Goal: Transaction & Acquisition: Purchase product/service

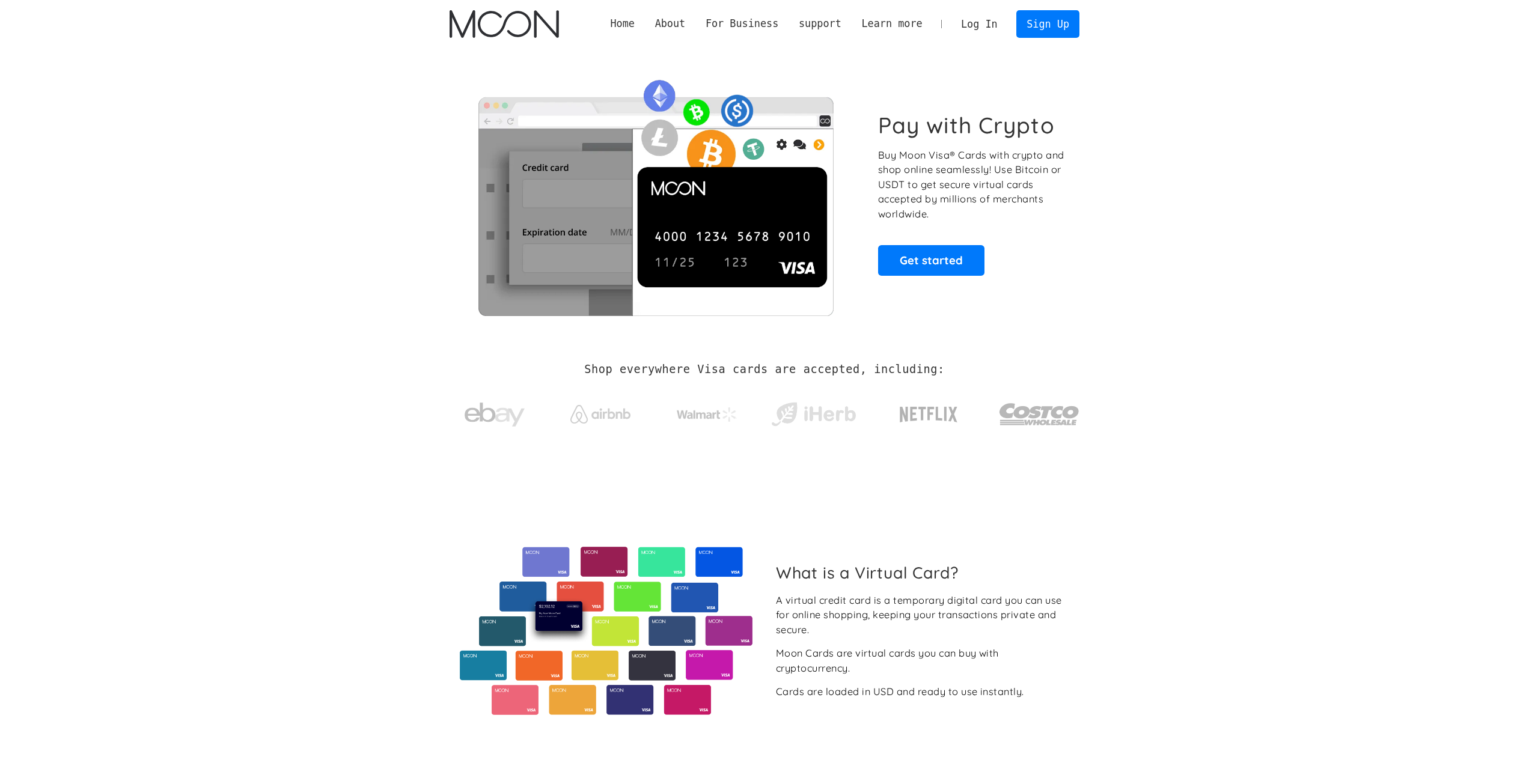
click at [989, 19] on link "Log In" at bounding box center [978, 24] width 56 height 26
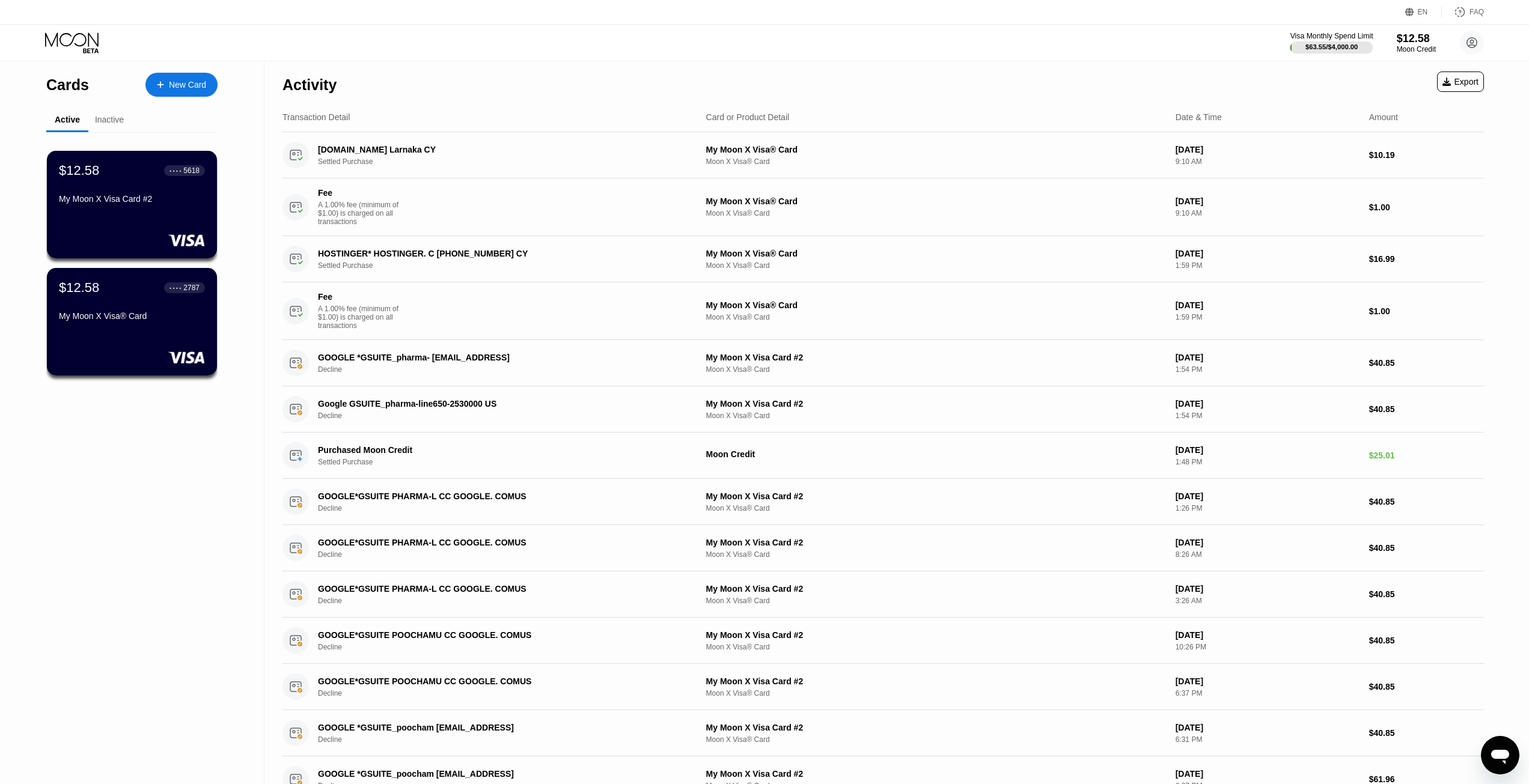
click at [1325, 44] on div "$63.55 / $4,000.00" at bounding box center [1331, 46] width 52 height 7
click at [1412, 50] on div "Moon Credit" at bounding box center [1416, 49] width 40 height 9
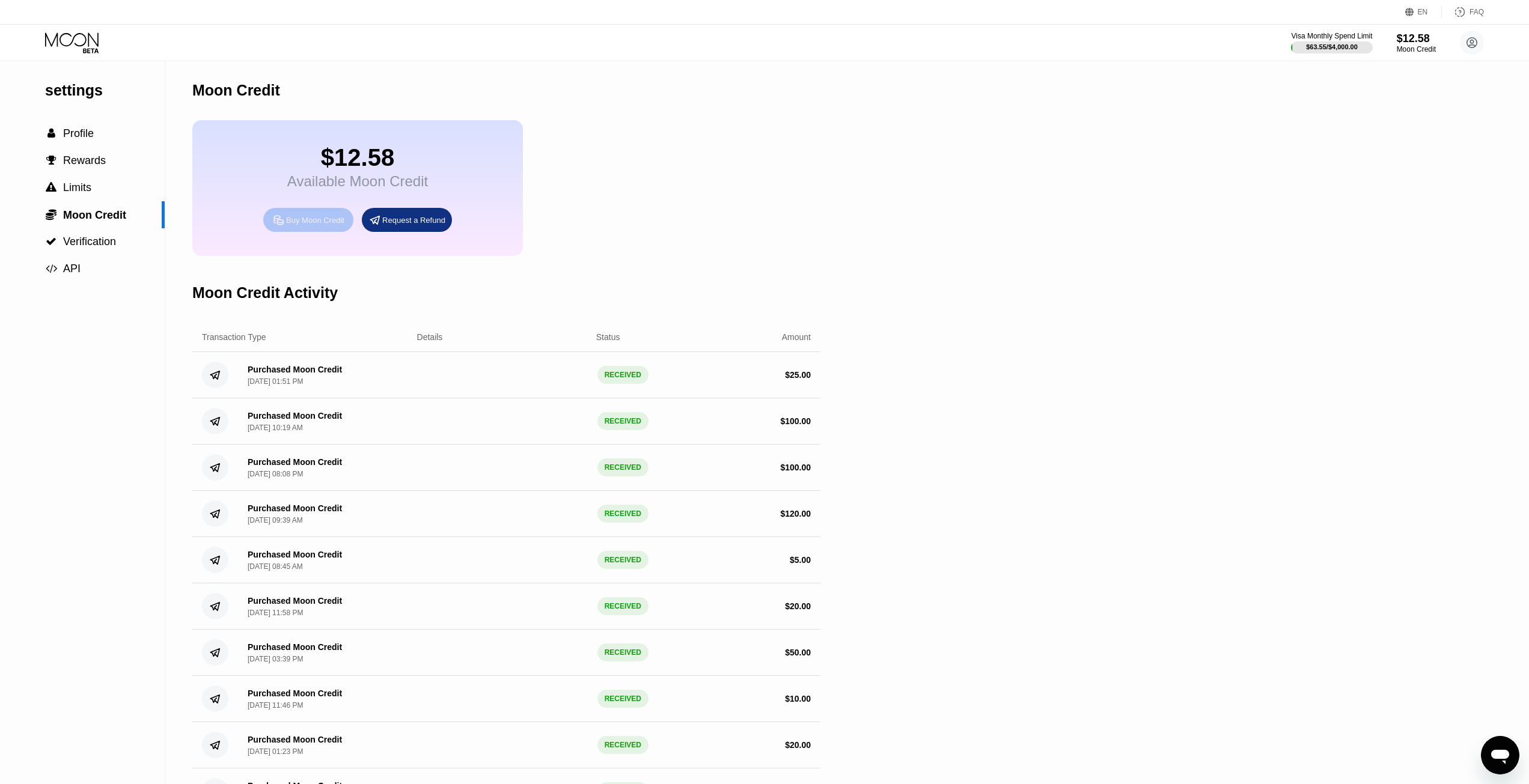
click at [303, 225] on div "Buy Moon Credit" at bounding box center [315, 220] width 58 height 10
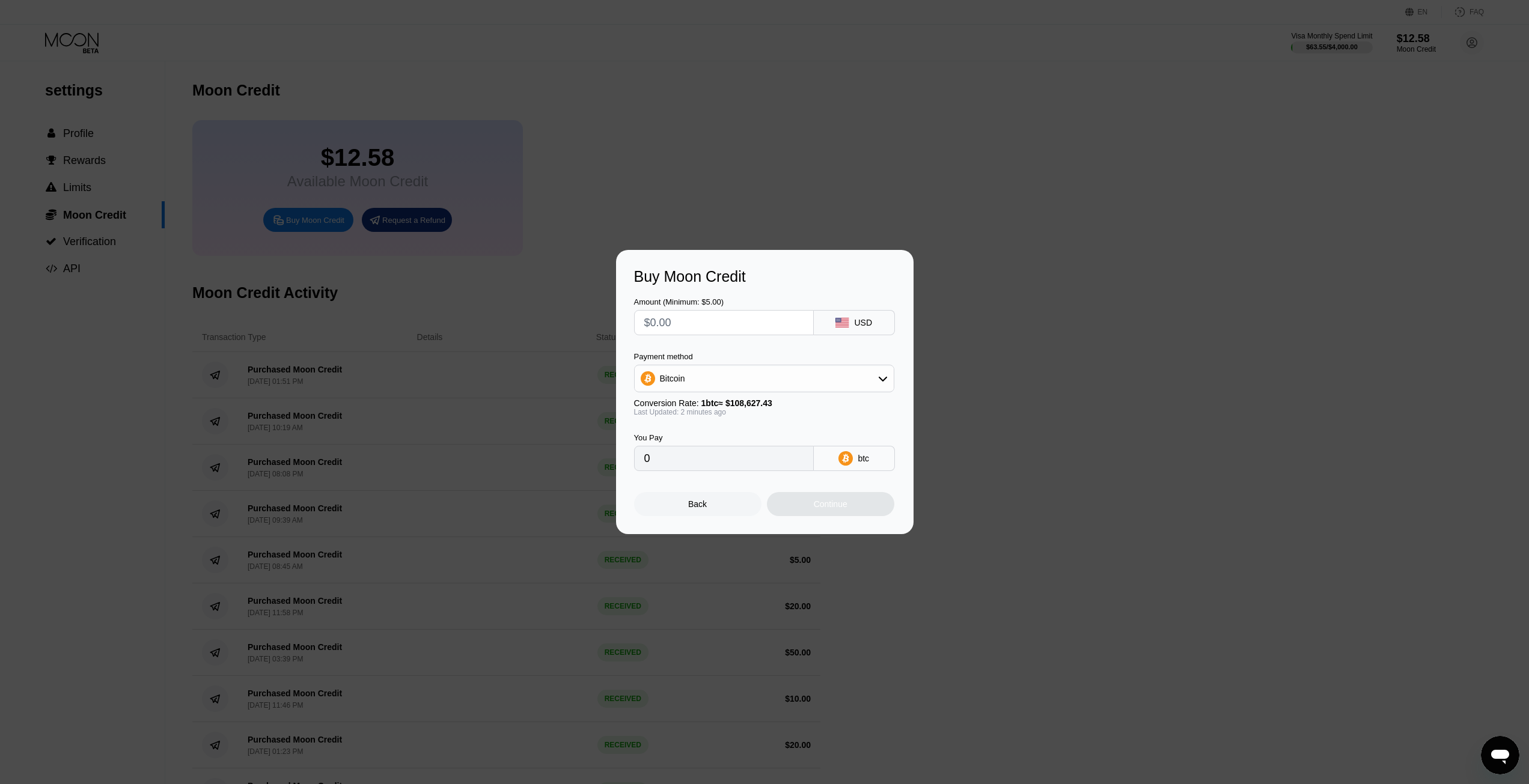
click at [718, 332] on input "text" at bounding box center [723, 322] width 159 height 24
type input "$1"
type input "0.00000921"
type input "$10"
type input "0.00009206"
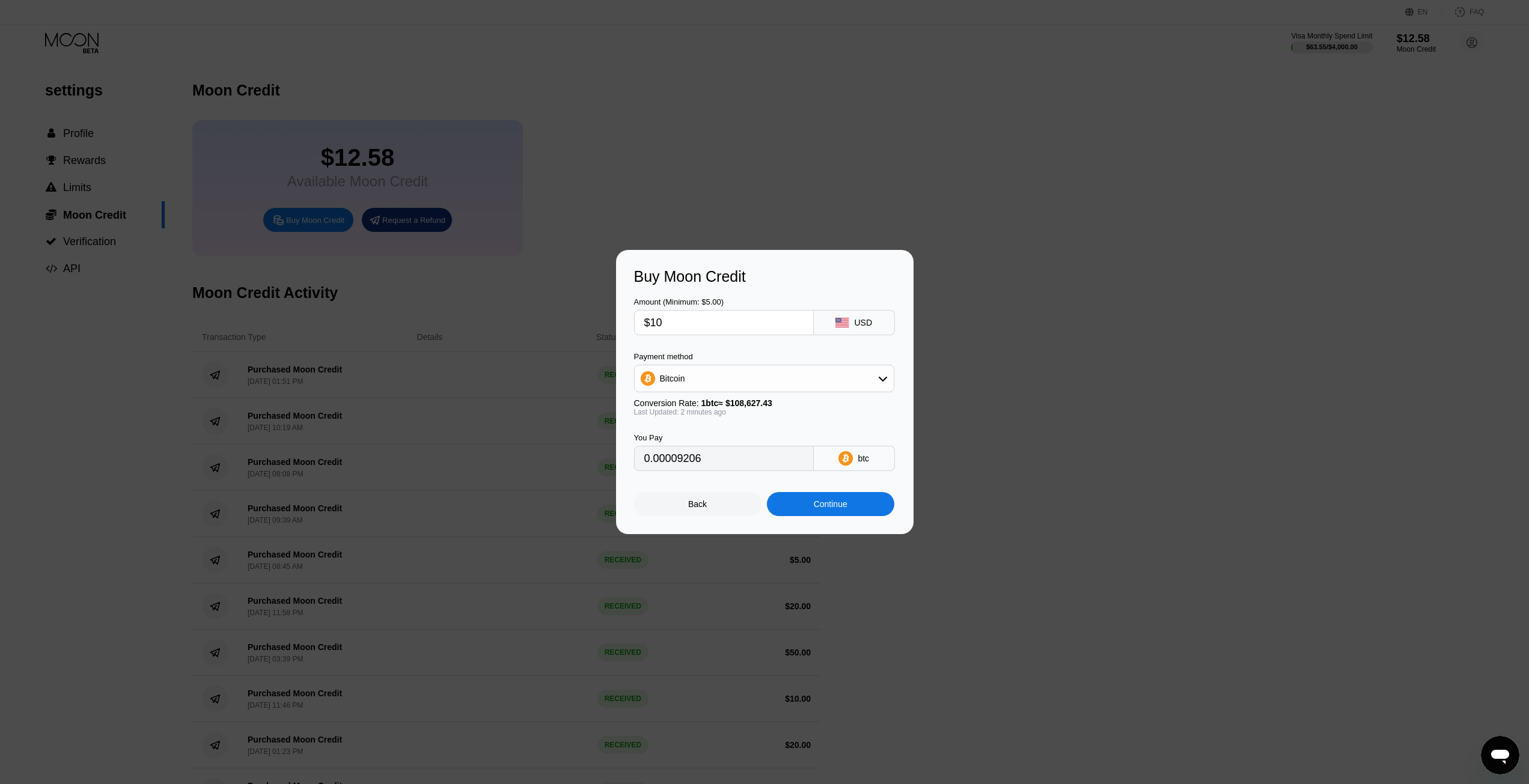
type input "$10"
click at [761, 371] on div "Bitcoin" at bounding box center [764, 378] width 259 height 24
click at [693, 441] on span "USDT on TRON" at bounding box center [694, 438] width 61 height 10
type input "10.10"
click at [670, 314] on input "$10" at bounding box center [723, 322] width 159 height 24
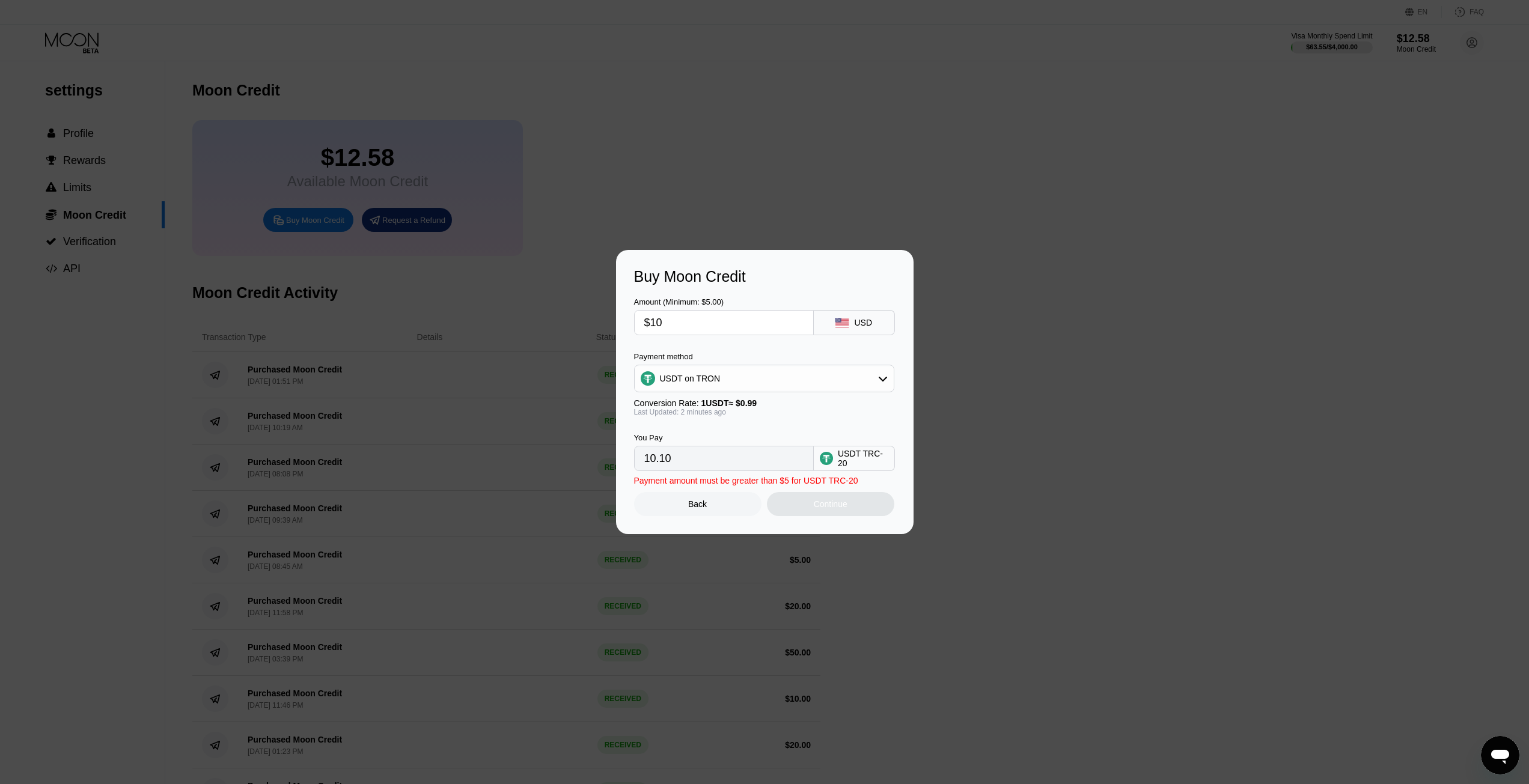
type input "$1"
type input "1.01"
type input "0.00"
type input "$9"
type input "9.09"
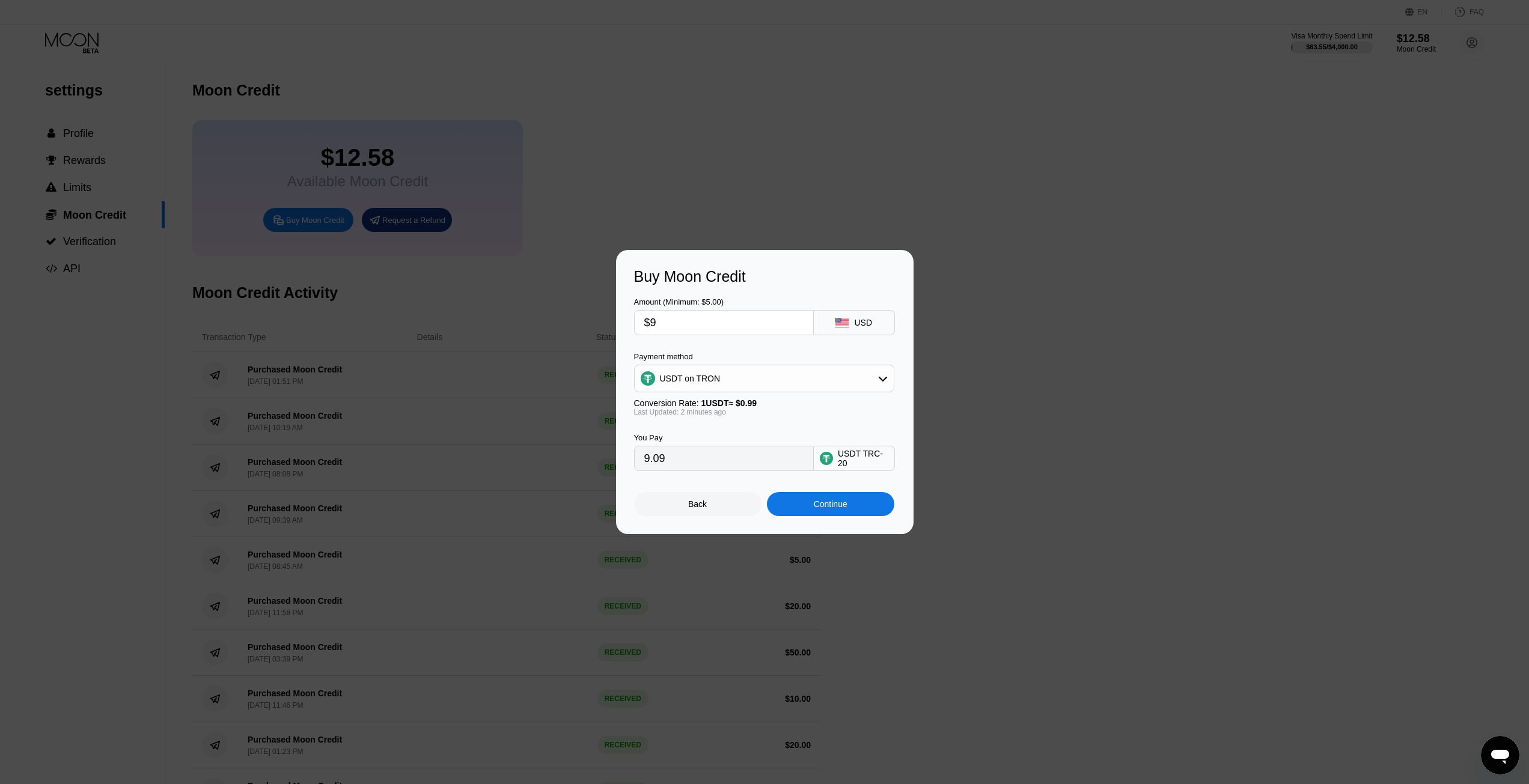
type input "$9"
click at [800, 381] on div "USDT on TRON" at bounding box center [764, 378] width 259 height 24
click at [716, 438] on span "USDT on TRON" at bounding box center [694, 438] width 61 height 10
click at [825, 507] on div "Continue" at bounding box center [830, 504] width 34 height 10
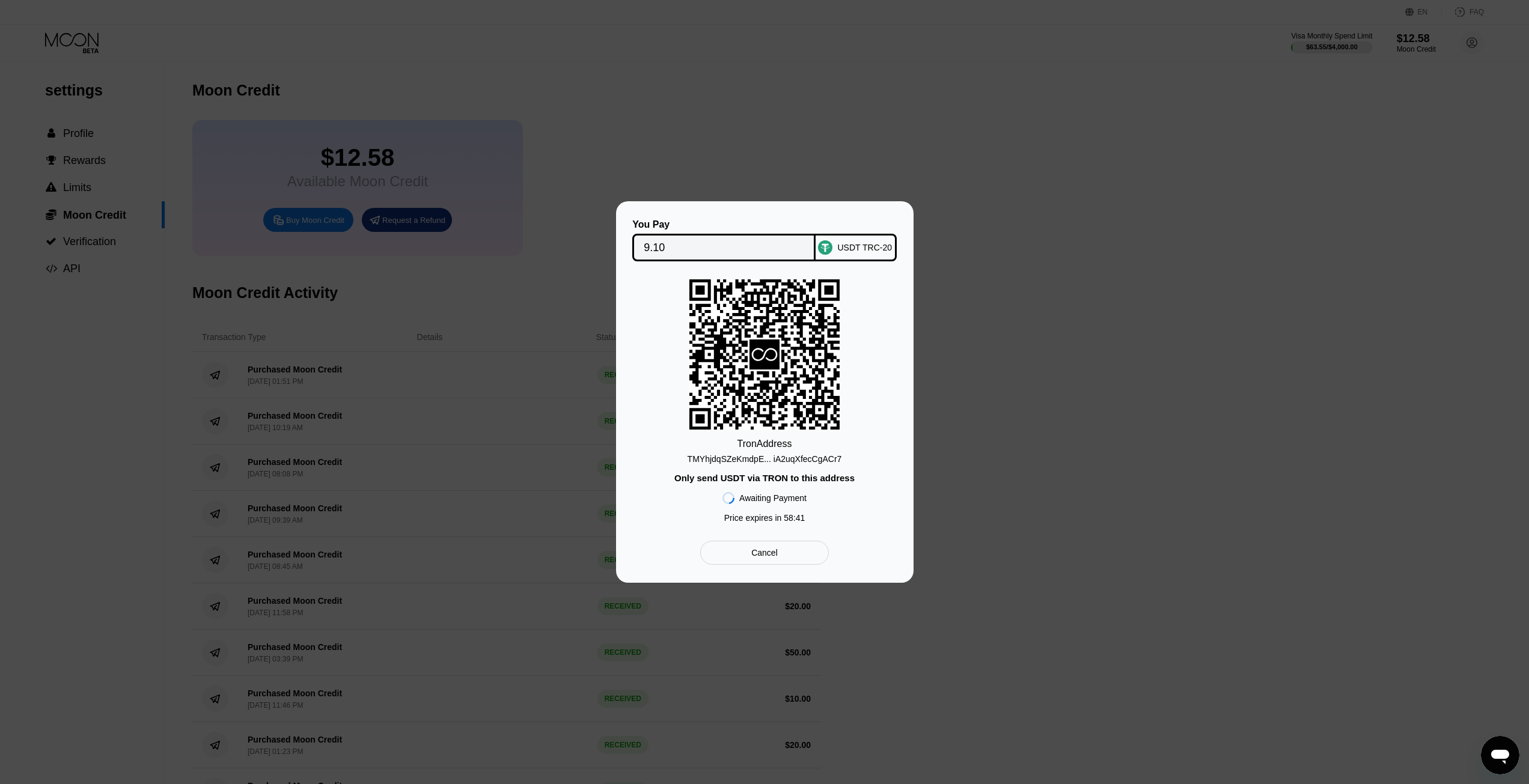
click at [757, 458] on div "TMYhjdqSZeKmdpE... iA2uqXfecCgACr7" at bounding box center [764, 459] width 154 height 10
click at [857, 505] on div "Tron Address TMYhjdqSZeKmdpE... iA2uqXfecCgACr7 Only send USDT via TRON to this…" at bounding box center [764, 404] width 262 height 249
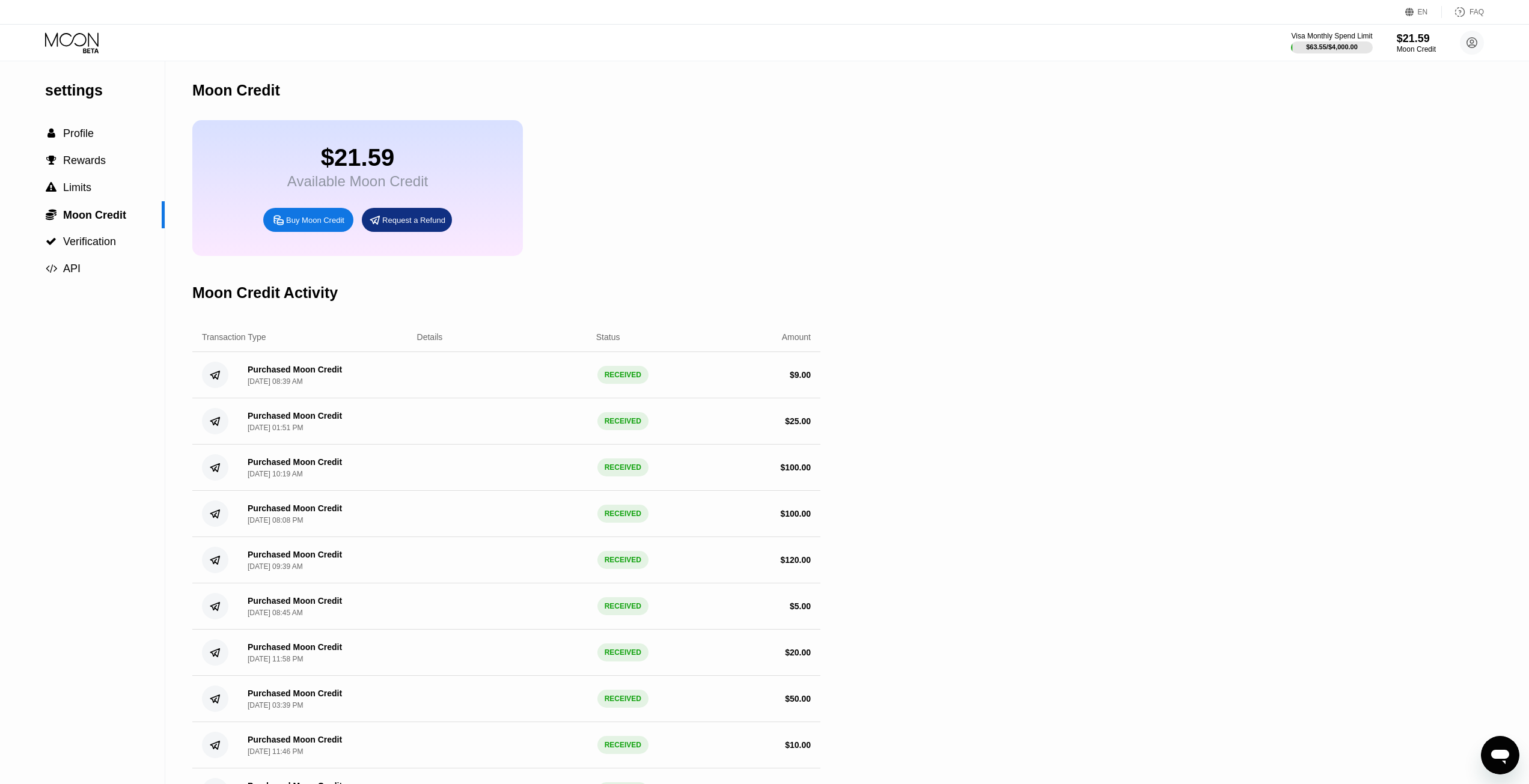
click at [46, 40] on icon at bounding box center [73, 43] width 56 height 21
